Goal: Task Accomplishment & Management: Manage account settings

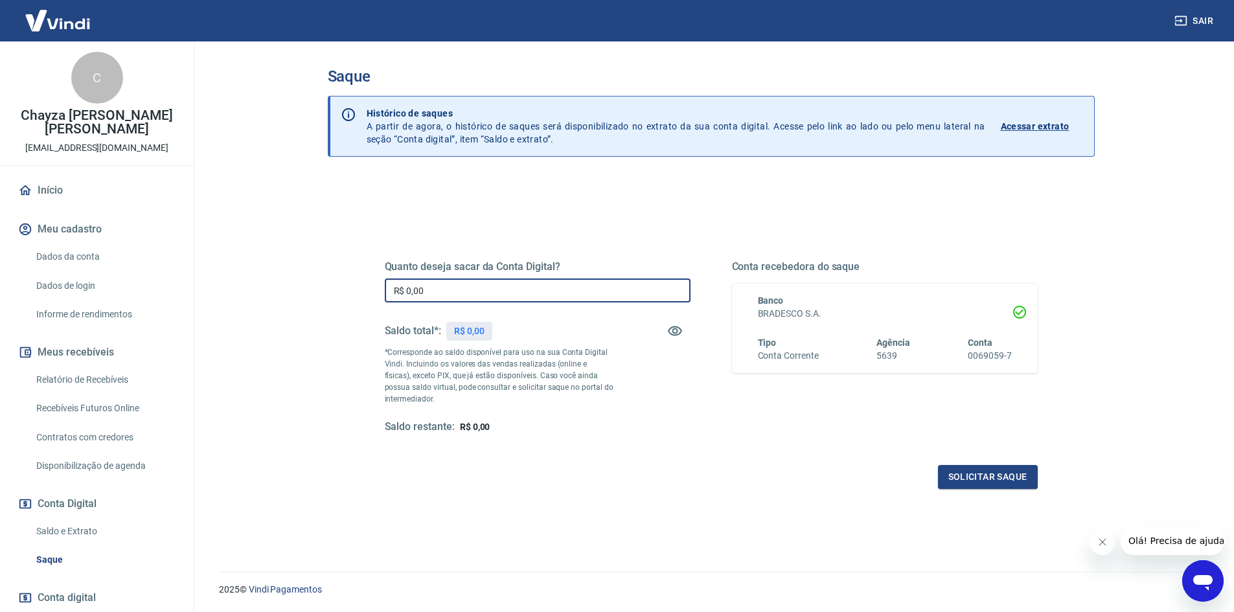
click at [524, 290] on input "R$ 0,00" at bounding box center [538, 291] width 306 height 24
